Goal: Information Seeking & Learning: Learn about a topic

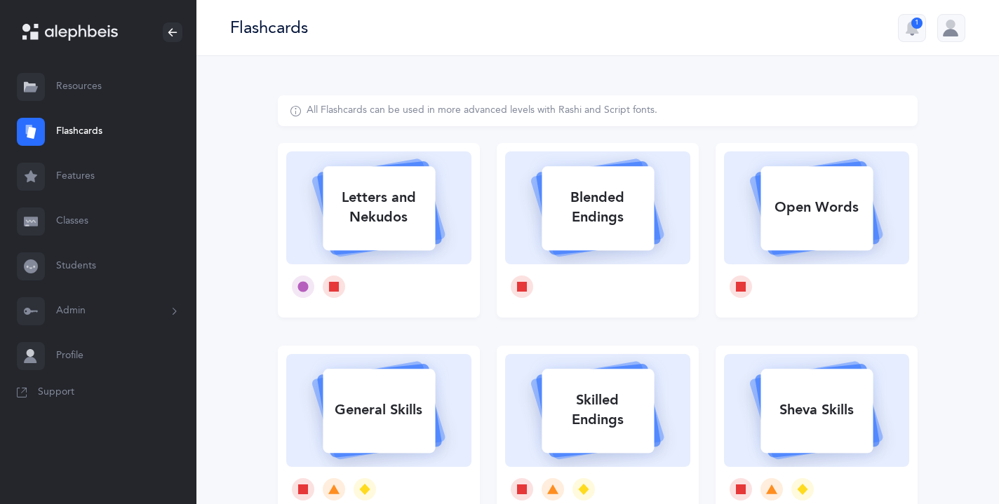
click at [80, 175] on link "Features" at bounding box center [98, 176] width 196 height 45
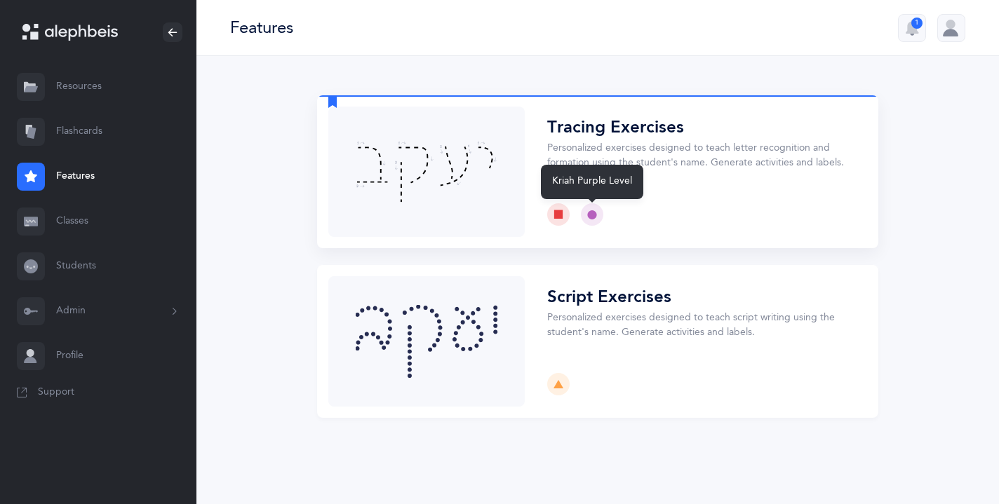
click at [588, 214] on icon at bounding box center [592, 215] width 10 height 10
click at [554, 213] on icon at bounding box center [558, 215] width 10 height 10
click at [561, 213] on icon at bounding box center [558, 215] width 10 height 10
click at [579, 133] on button "Choose" at bounding box center [597, 171] width 561 height 153
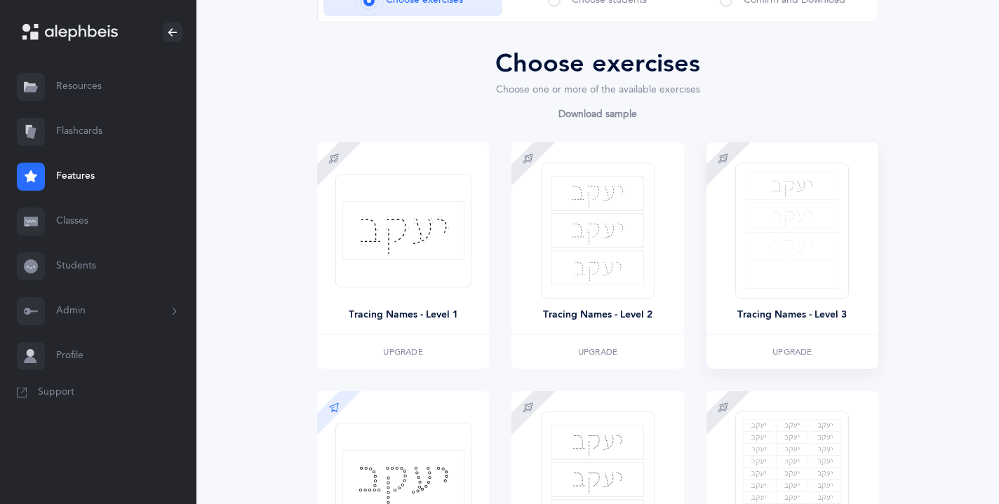
scroll to position [119, 0]
click at [778, 241] on img at bounding box center [792, 230] width 93 height 116
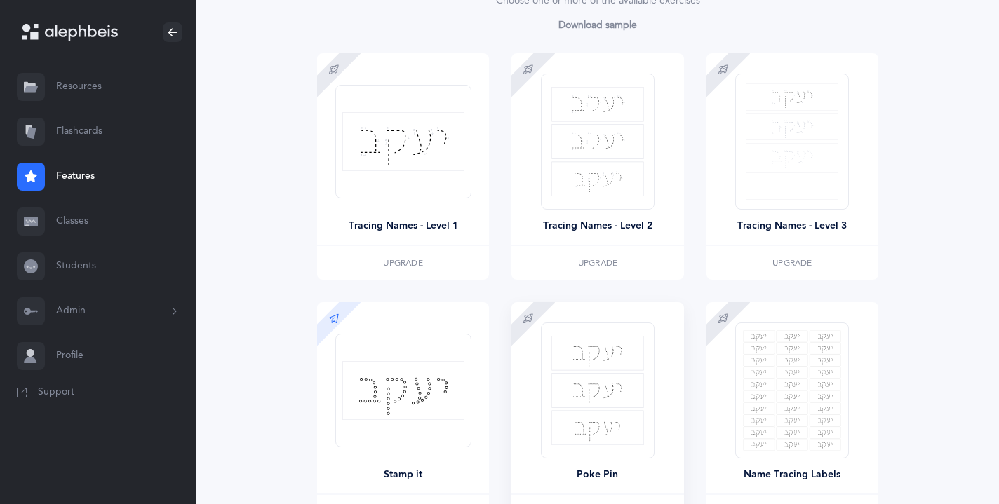
scroll to position [198, 0]
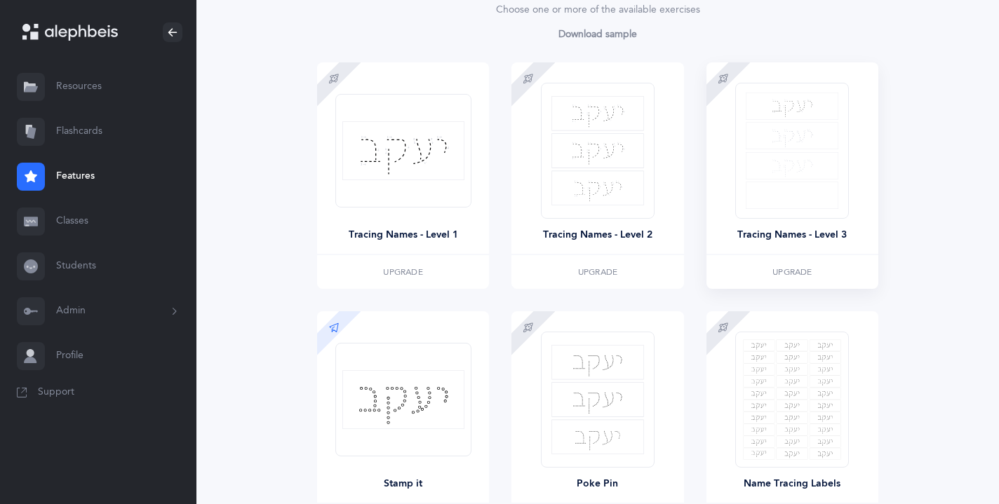
click at [776, 236] on div "Tracing Names - Level 3" at bounding box center [791, 235] width 109 height 15
click at [573, 189] on img at bounding box center [597, 150] width 93 height 109
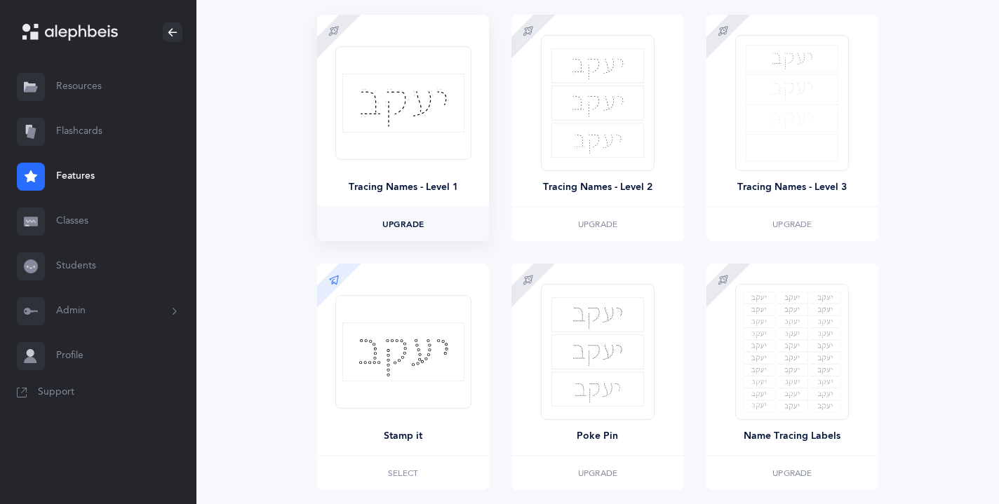
scroll to position [355, 0]
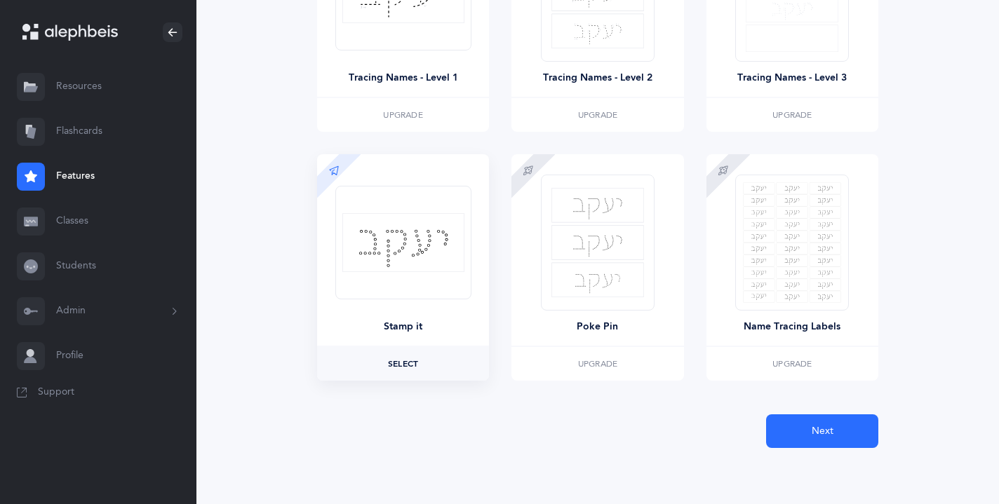
click at [410, 370] on label "Select" at bounding box center [403, 364] width 172 height 34
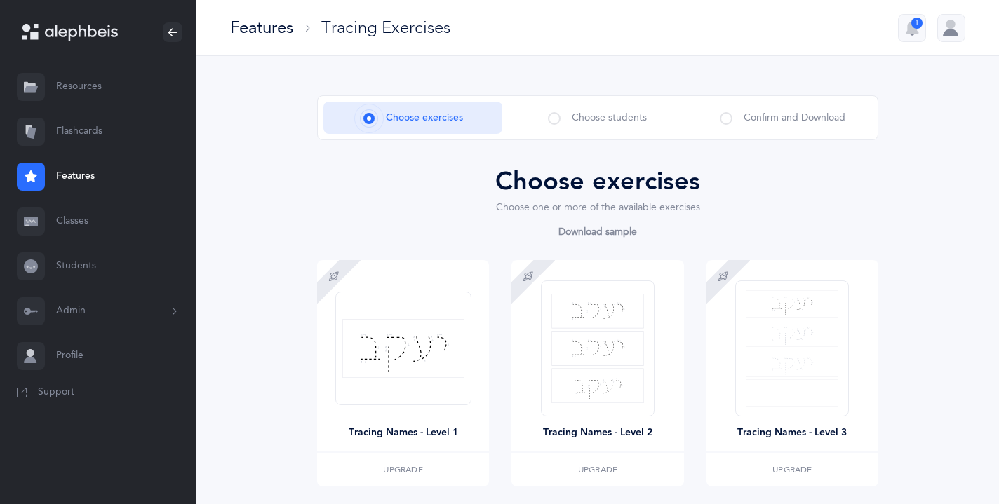
click at [950, 21] on div at bounding box center [951, 28] width 28 height 28
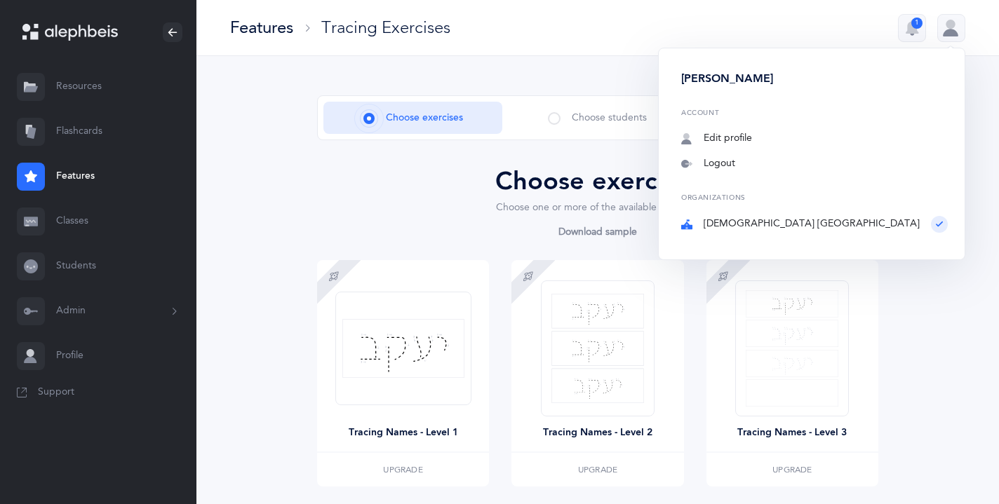
click at [893, 218] on div "Organizations [DEMOGRAPHIC_DATA] [GEOGRAPHIC_DATA]" at bounding box center [814, 213] width 267 height 38
click at [935, 222] on div "Organizations [DEMOGRAPHIC_DATA] [GEOGRAPHIC_DATA]" at bounding box center [814, 213] width 267 height 38
click at [80, 86] on link "Resources" at bounding box center [98, 87] width 196 height 45
